Goal: Navigation & Orientation: Find specific page/section

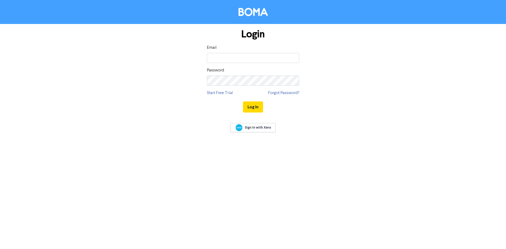
type input "[EMAIL_ADDRESS][DOMAIN_NAME]"
click at [253, 109] on button "Log In" at bounding box center [253, 106] width 20 height 11
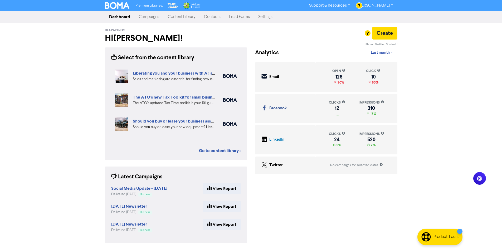
click at [256, 246] on div "+ Show ' Getting Started ' Analytics Last month Last 7 days Last month Custom d…" at bounding box center [326, 148] width 150 height 202
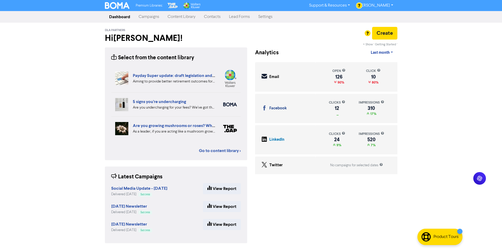
click at [73, 166] on div "Premium Libraries: Support & Resources Video Tutorials FAQ & Guides Marketing E…" at bounding box center [251, 124] width 502 height 249
